Goal: Task Accomplishment & Management: Manage account settings

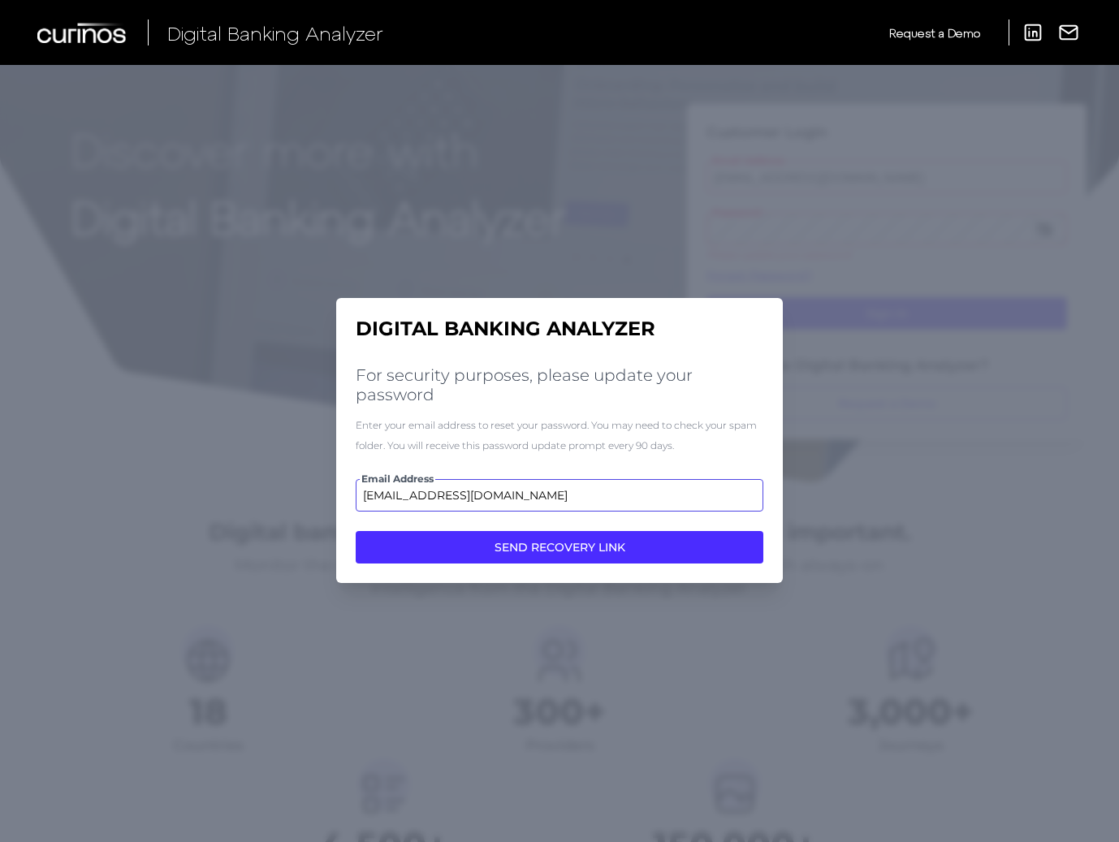
type input "msalerno@americafirst.com"
click at [356, 531] on button "SEND RECOVERY LINK" at bounding box center [560, 547] width 408 height 32
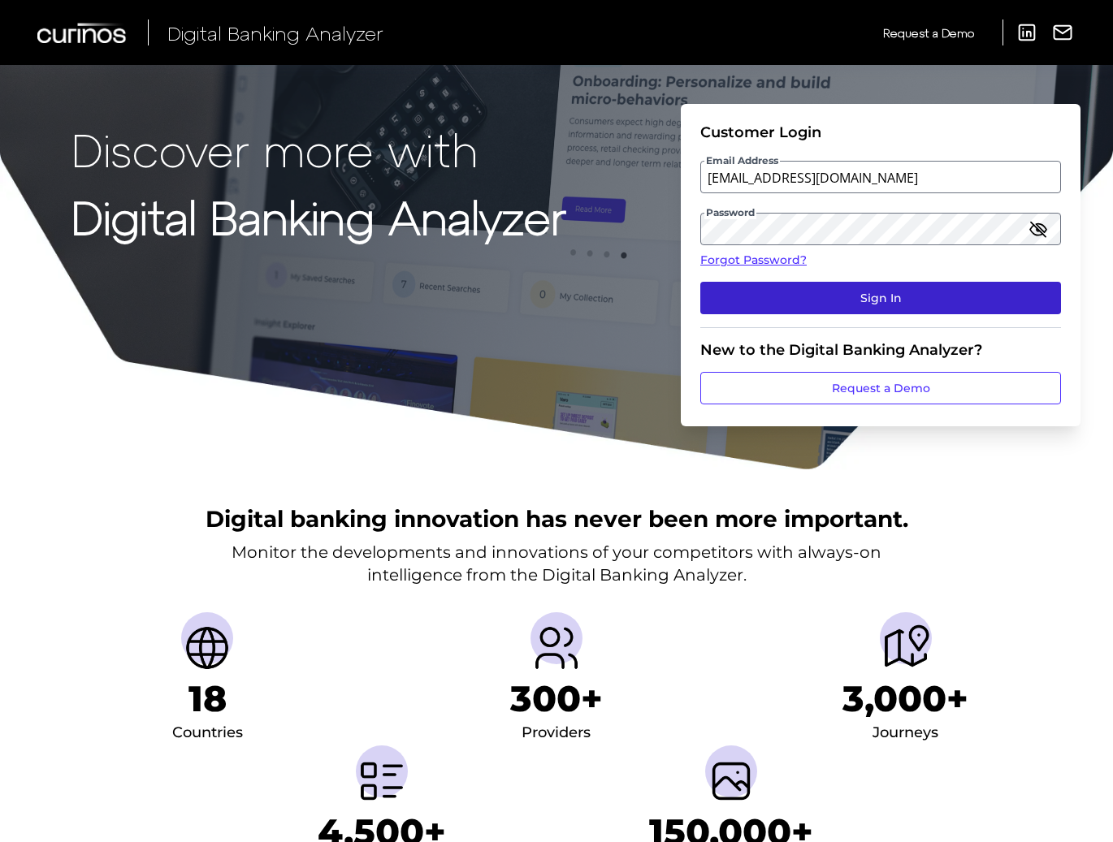
click at [882, 301] on button "Sign In" at bounding box center [880, 298] width 361 height 32
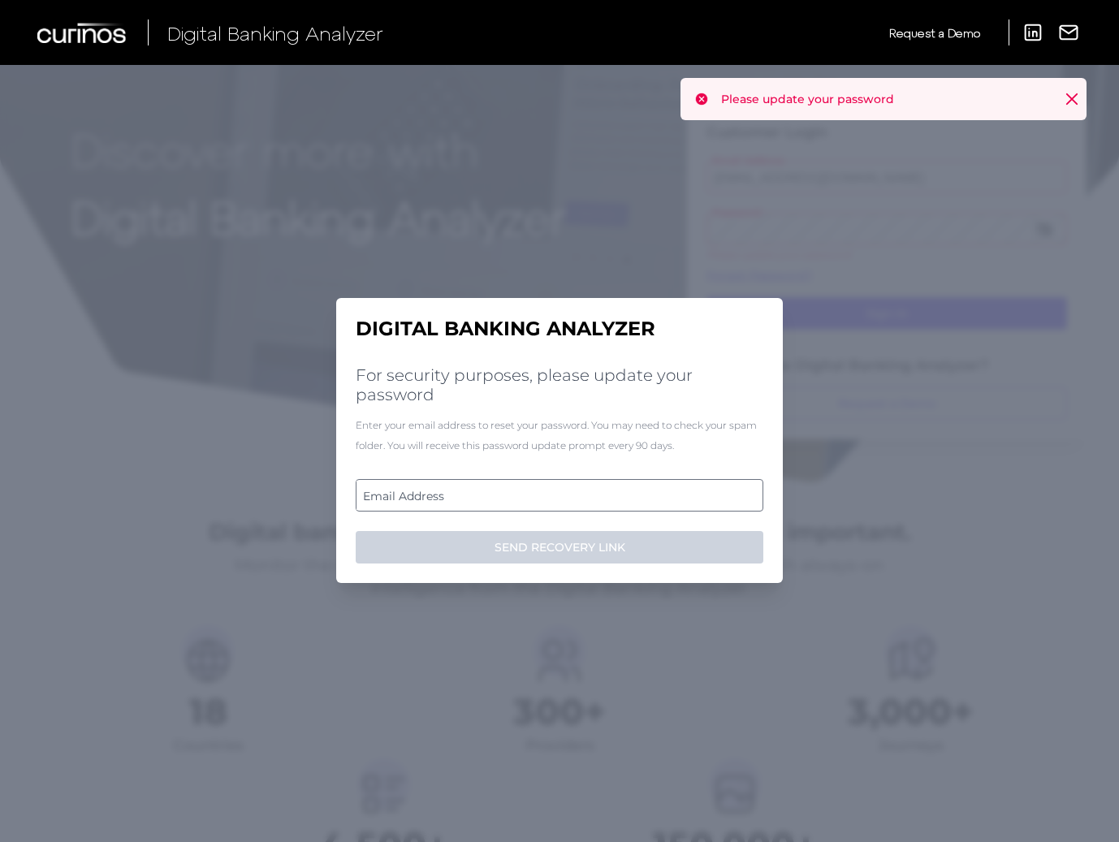
click at [1069, 93] on icon at bounding box center [1072, 99] width 16 height 16
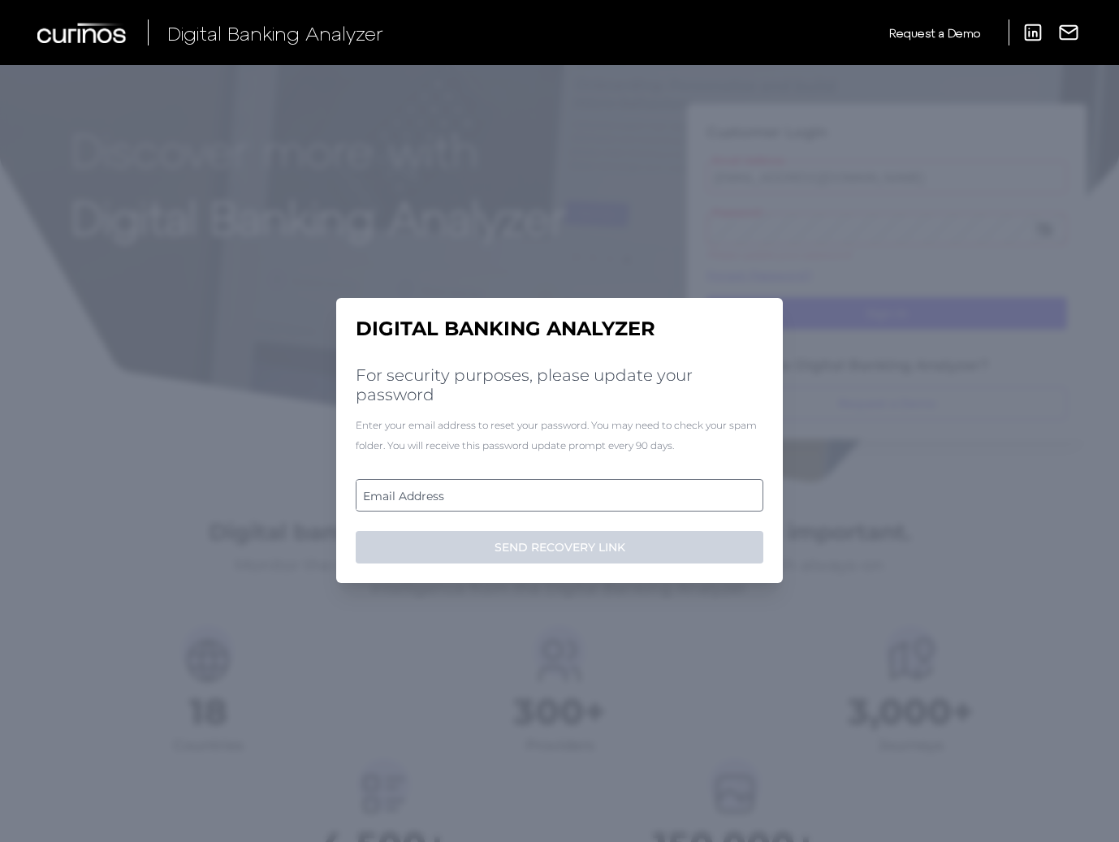
drag, startPoint x: 622, startPoint y: 463, endPoint x: 588, endPoint y: 497, distance: 48.2
click at [622, 463] on div "Digital Banking Analyzer For security purposes, please update your password Ent…" at bounding box center [559, 440] width 447 height 285
click at [576, 499] on label "Email Address" at bounding box center [559, 495] width 405 height 29
click at [576, 499] on input "email" at bounding box center [560, 495] width 408 height 32
click at [576, 499] on input "Email Address" at bounding box center [560, 495] width 408 height 32
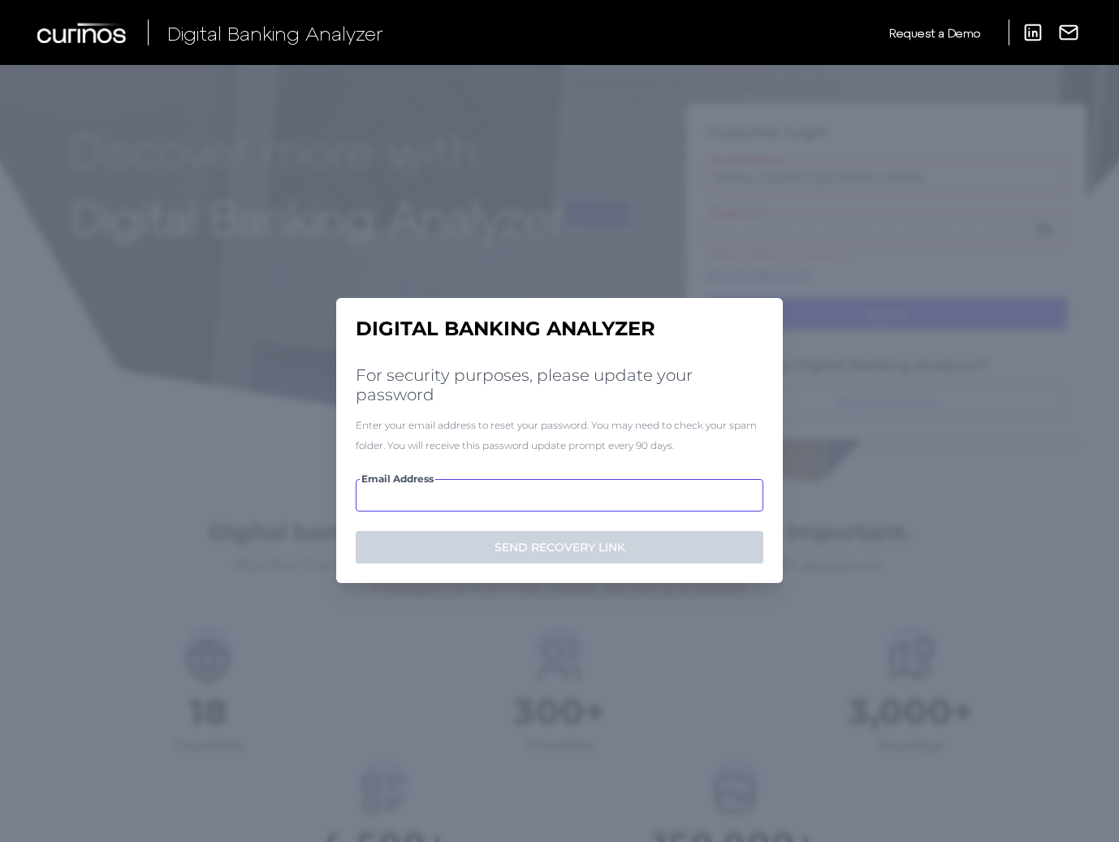
click at [576, 499] on input "Email Address" at bounding box center [560, 495] width 408 height 32
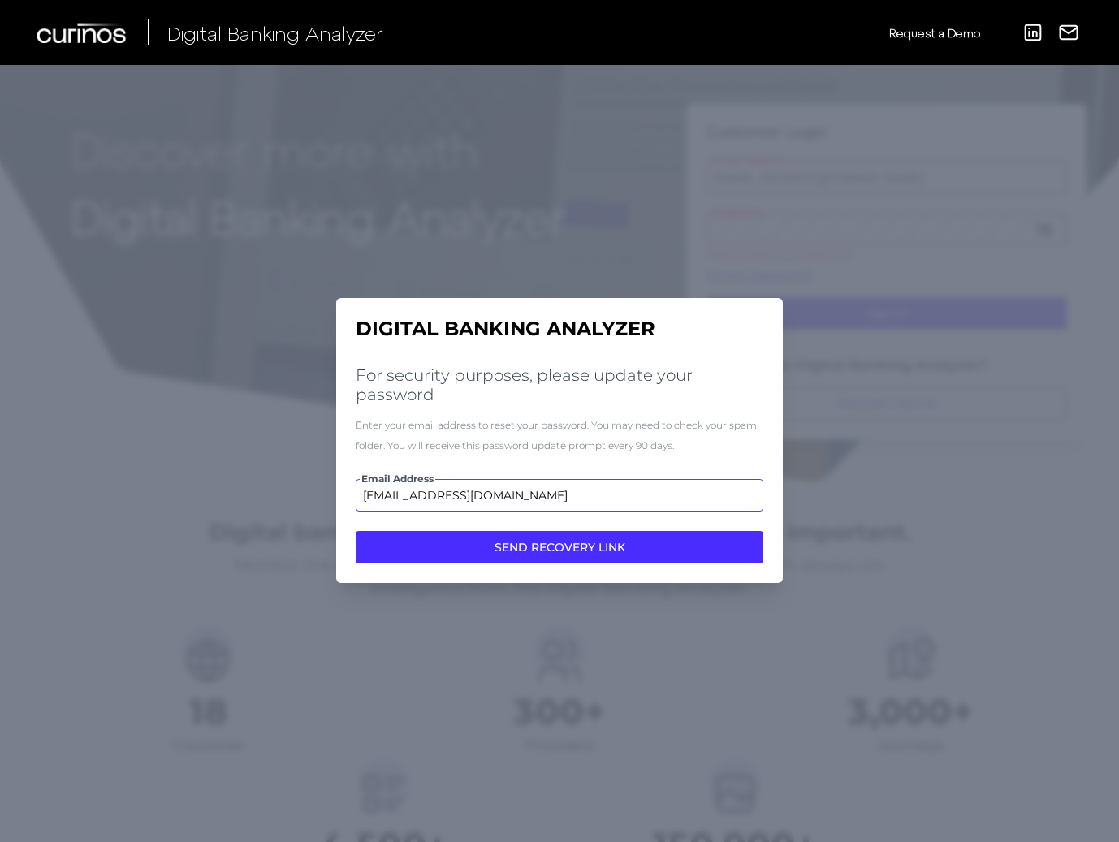
type input "msalerno@americafirst.com"
click at [356, 531] on button "SEND RECOVERY LINK" at bounding box center [560, 547] width 408 height 32
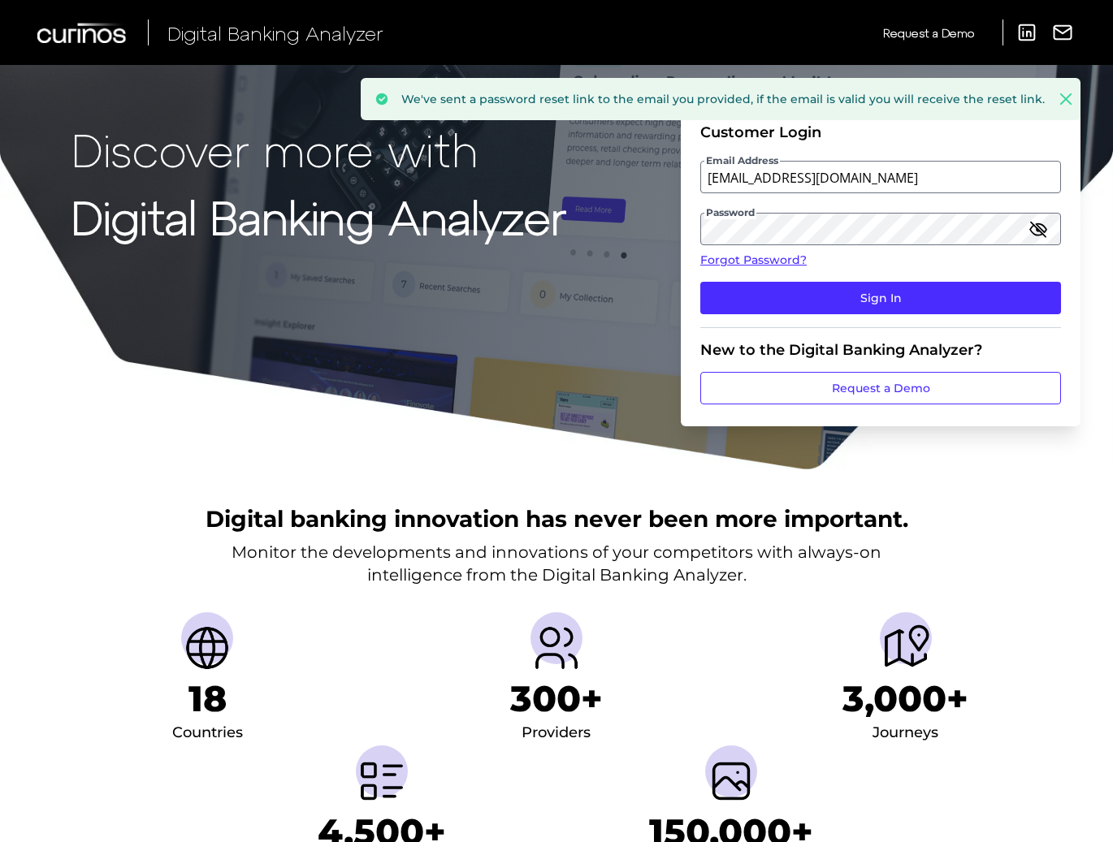
click at [1038, 231] on icon "button" at bounding box center [1037, 228] width 19 height 19
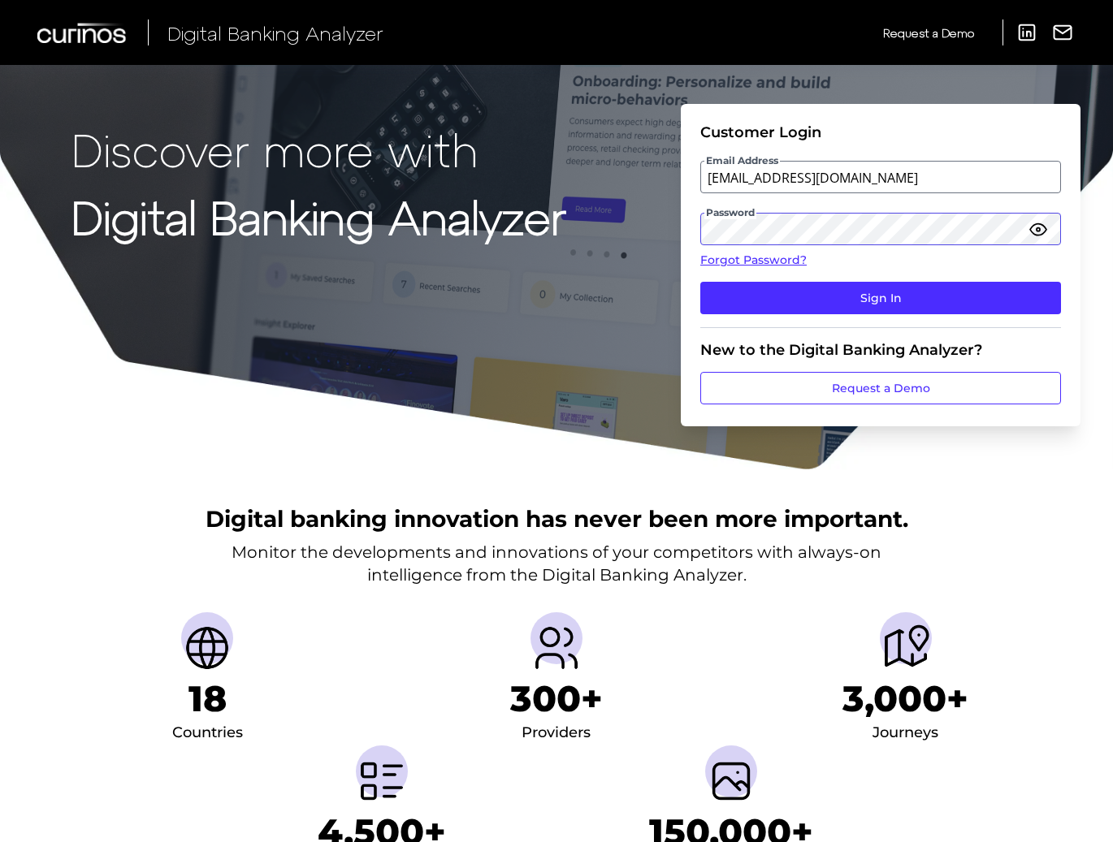
click at [690, 234] on form "Customer Login Email Address msalerno@americafirst.com Password Forgot Password…" at bounding box center [881, 265] width 400 height 322
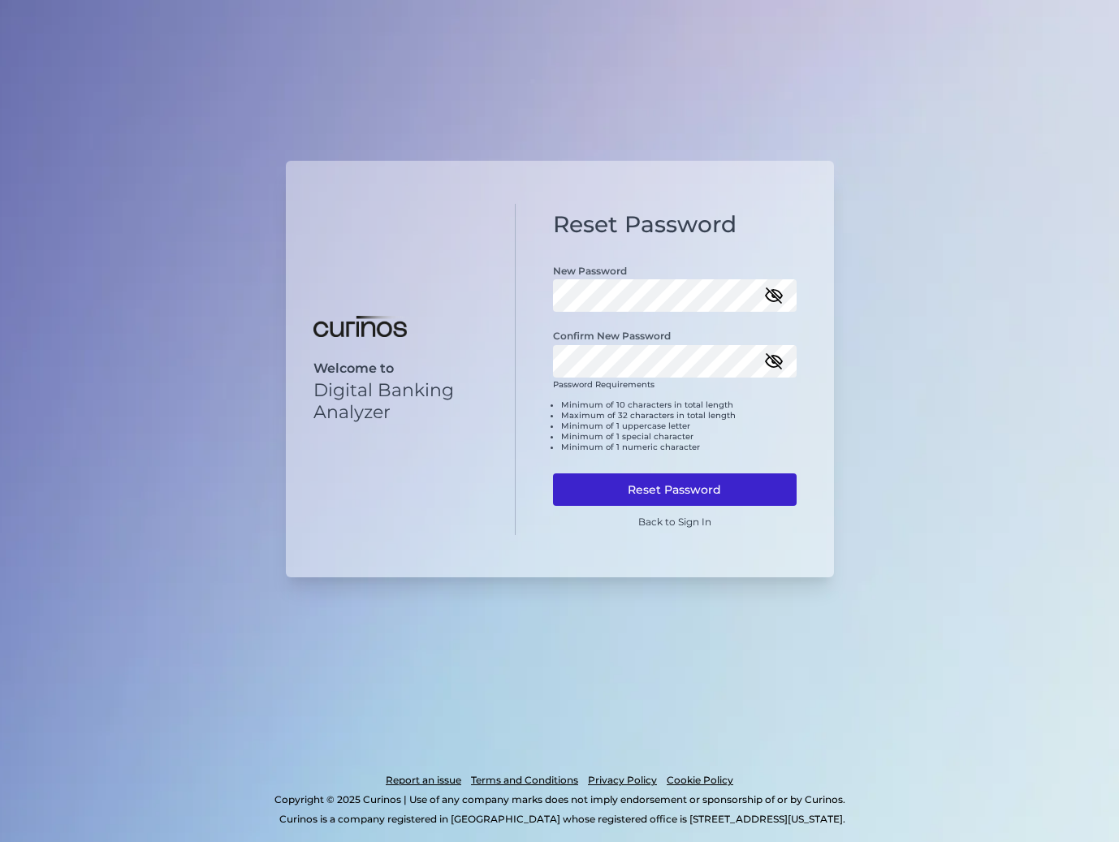
click at [719, 485] on button "Reset Password" at bounding box center [675, 489] width 244 height 32
